Goal: Transaction & Acquisition: Purchase product/service

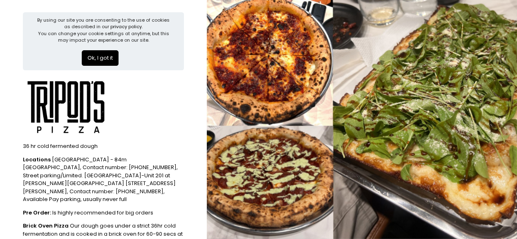
click at [100, 52] on button "Ok, I got it" at bounding box center [100, 58] width 37 height 16
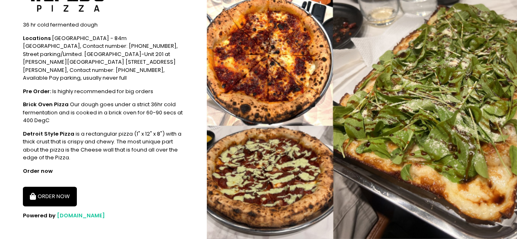
scroll to position [58, 0]
click at [54, 187] on button "ORDER NOW" at bounding box center [50, 197] width 54 height 20
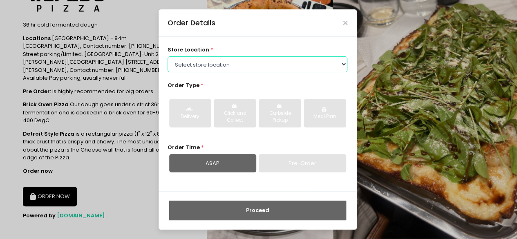
click at [241, 59] on select "Select store location Tripod's Pizza - Matimtiman Tripod's Pizza - [PERSON_NAME…" at bounding box center [257, 64] width 180 height 16
select select "61446231c0144a0f30d77cd5"
click at [167, 56] on select "Select store location Tripod's Pizza - Matimtiman Tripod's Pizza - [PERSON_NAME…" at bounding box center [257, 64] width 180 height 16
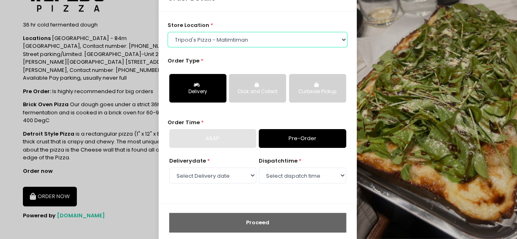
scroll to position [36, 0]
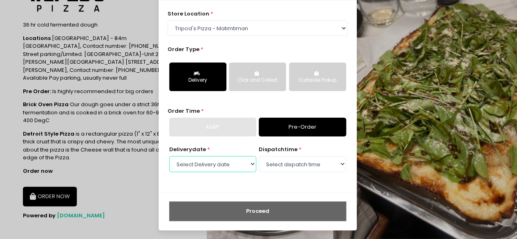
click at [210, 166] on select "Select Delivery date [DATE] [DATE] [DATE] [DATE] [DATE] [DATE] [DATE] [DATE] [D…" at bounding box center [212, 164] width 87 height 16
select select "[DATE]"
click at [169, 156] on select "Select Delivery date [DATE] [DATE] [DATE] [DATE] [DATE] [DATE] [DATE] [DATE] [D…" at bounding box center [212, 164] width 87 height 16
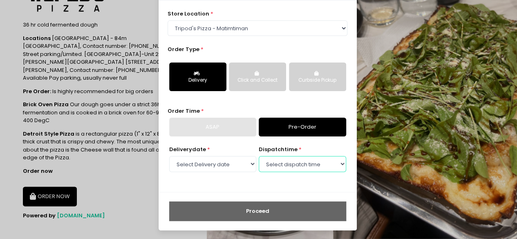
click at [301, 172] on select "Select dispatch time 11:00 AM - 11:30 AM 11:30 AM - 12:00 PM 12:00 PM - 12:30 P…" at bounding box center [302, 164] width 87 height 16
select select "12:00"
click at [259, 156] on select "Select dispatch time 11:00 AM - 11:30 AM 11:30 AM - 12:00 PM 12:00 PM - 12:30 P…" at bounding box center [302, 164] width 87 height 16
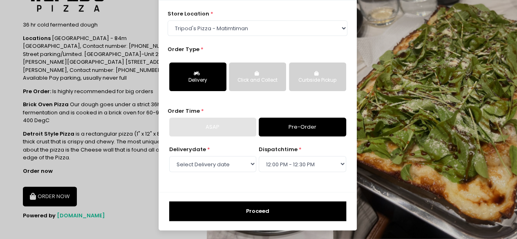
click at [248, 214] on button "Proceed" at bounding box center [257, 211] width 177 height 20
